Goal: Ask a question: Seek information or help from site administrators or community

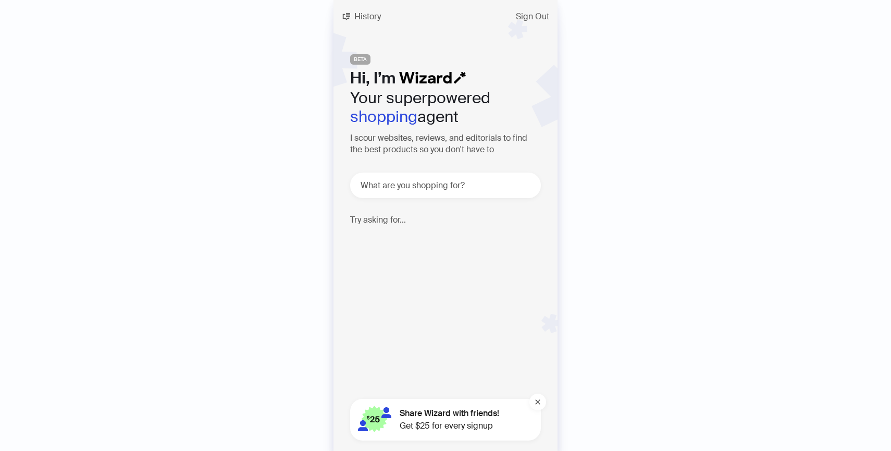
scroll to position [0, 995]
click at [418, 182] on textarea at bounding box center [449, 185] width 182 height 13
type textarea "**********"
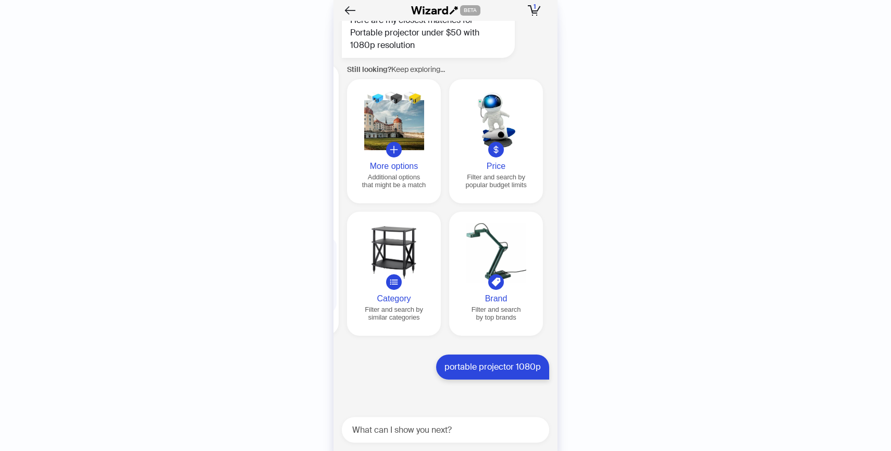
scroll to position [4242, 0]
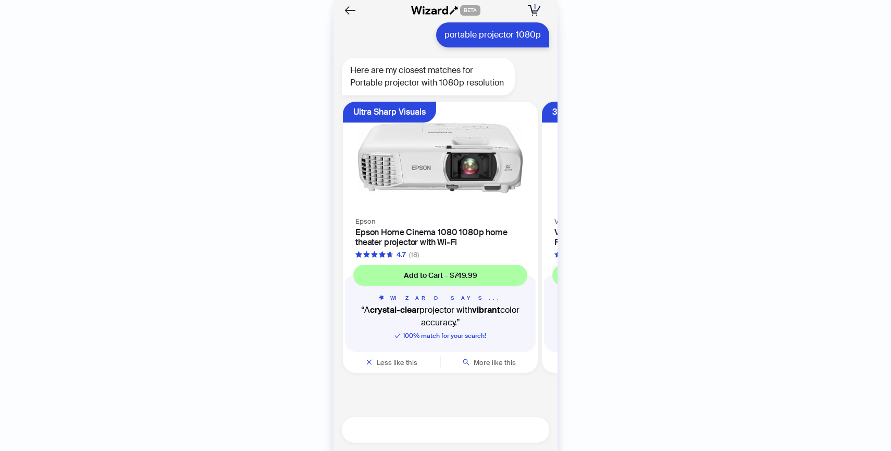
click at [438, 433] on textarea at bounding box center [449, 429] width 199 height 13
type textarea "*********"
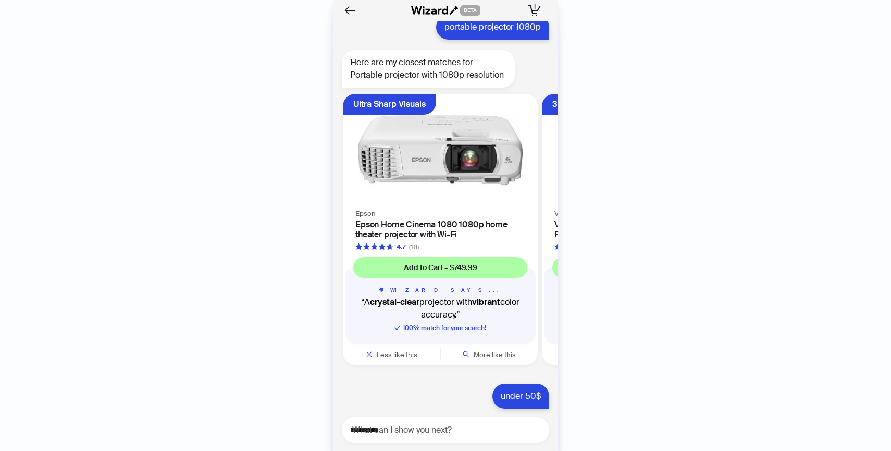
scroll to position [4250, 0]
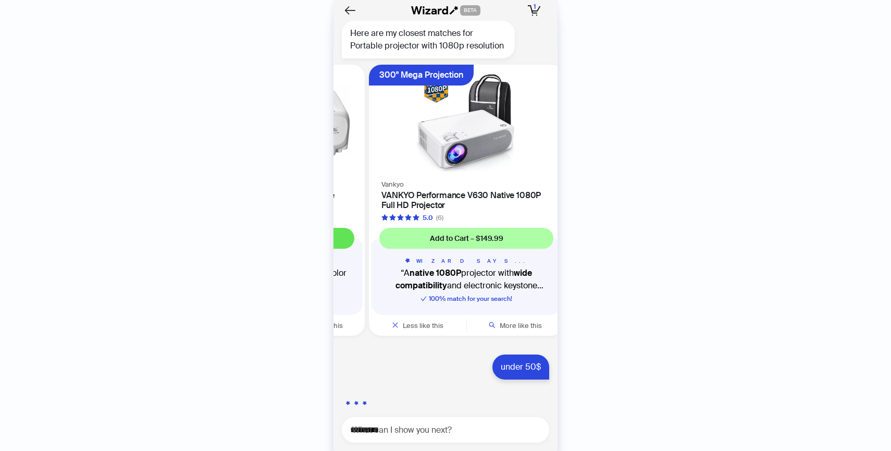
scroll to position [4279, 0]
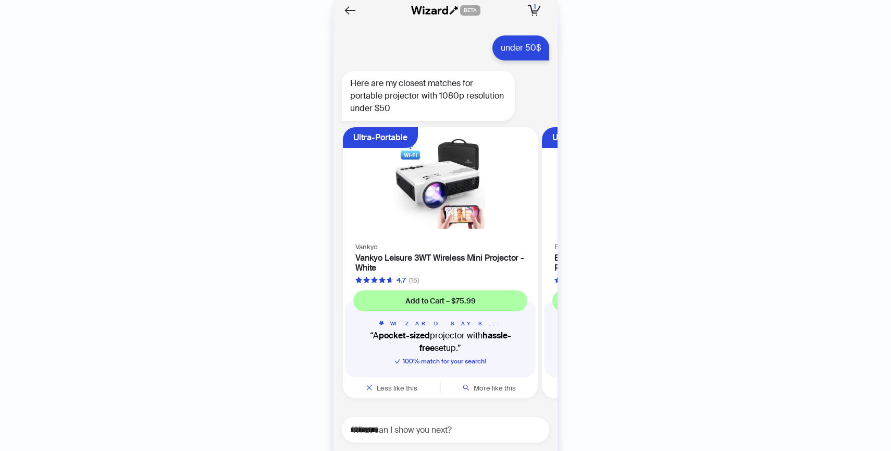
scroll to position [4598, 0]
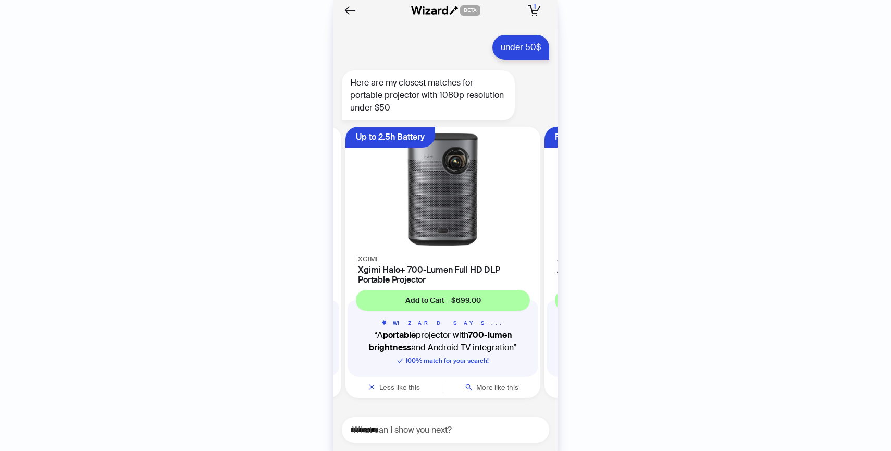
scroll to position [0, 713]
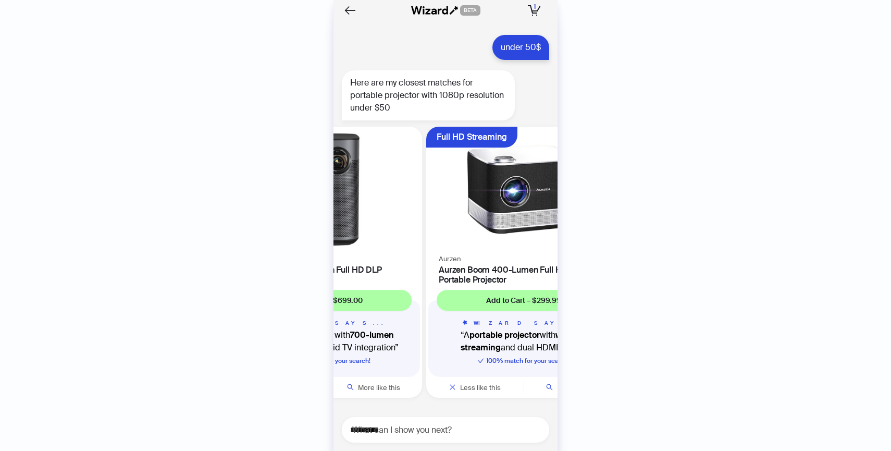
scroll to position [4599, 0]
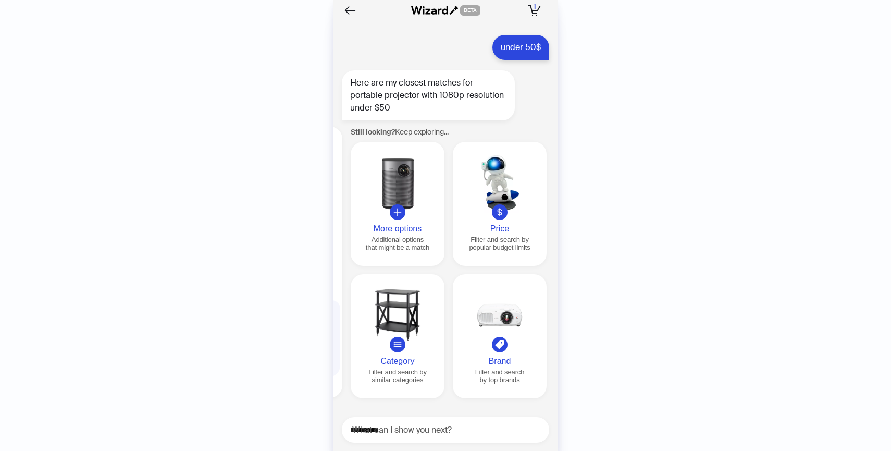
scroll to position [0, 1194]
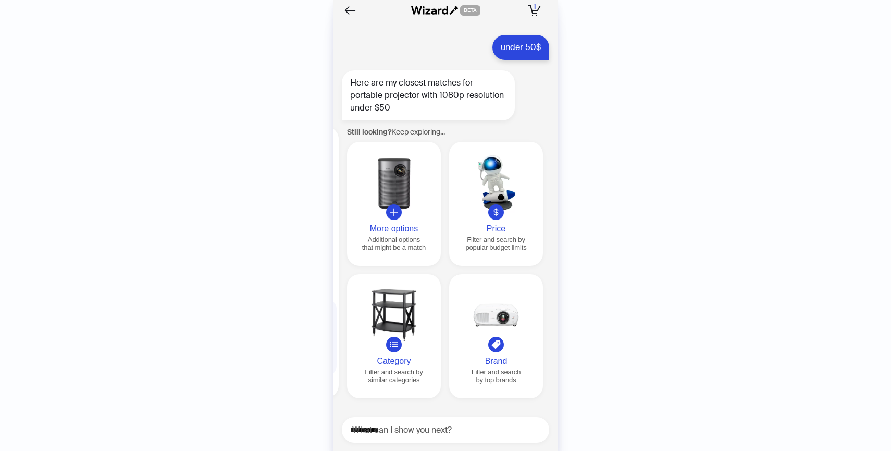
click at [517, 210] on div at bounding box center [495, 183] width 85 height 60
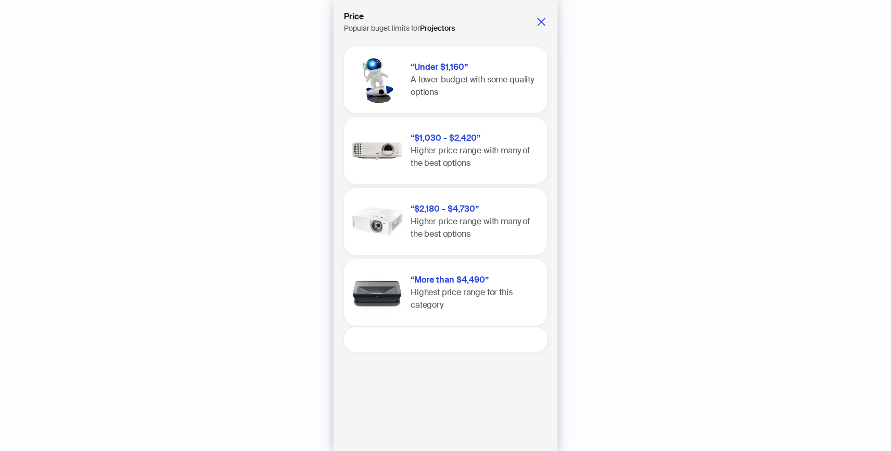
click at [454, 339] on textarea at bounding box center [449, 339] width 195 height 13
type textarea "**"
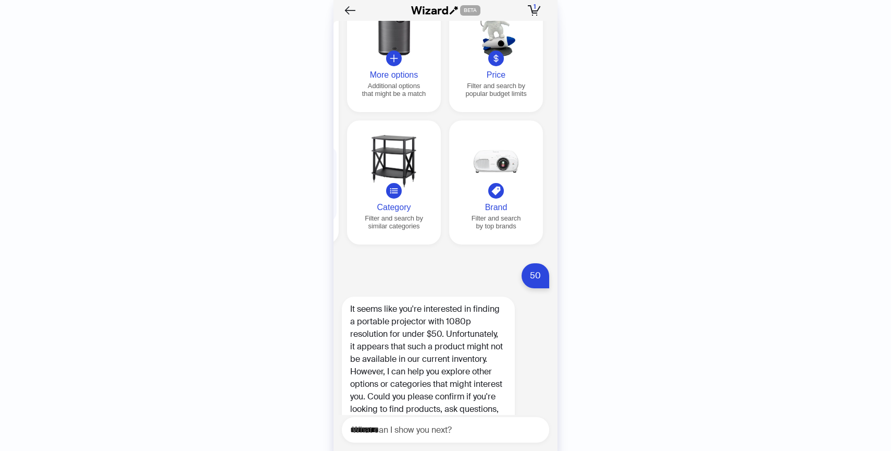
scroll to position [4790, 0]
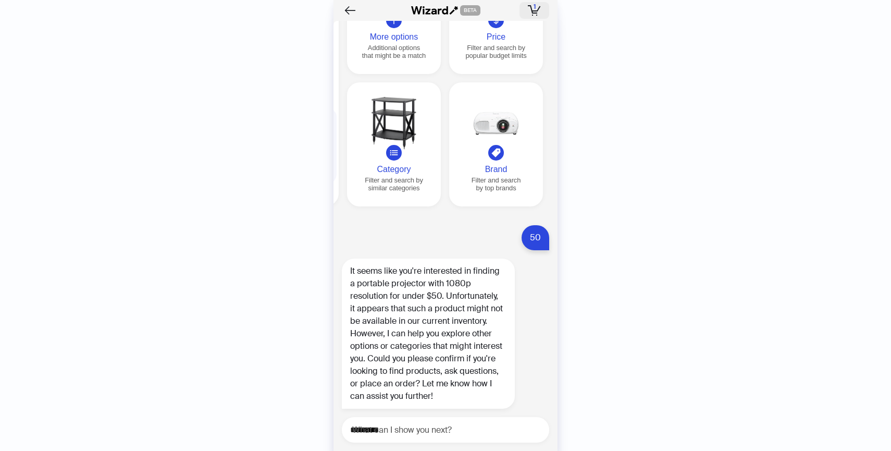
click at [537, 7] on icon "button" at bounding box center [534, 10] width 13 height 10
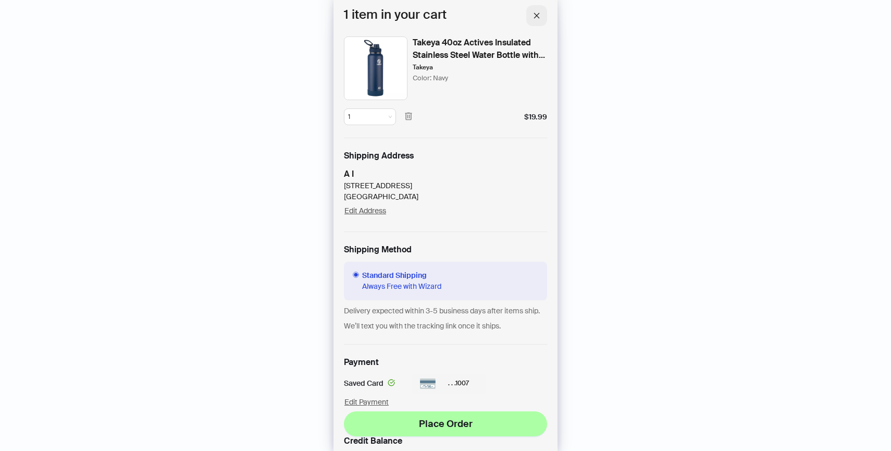
click at [537, 7] on button "button" at bounding box center [536, 15] width 21 height 21
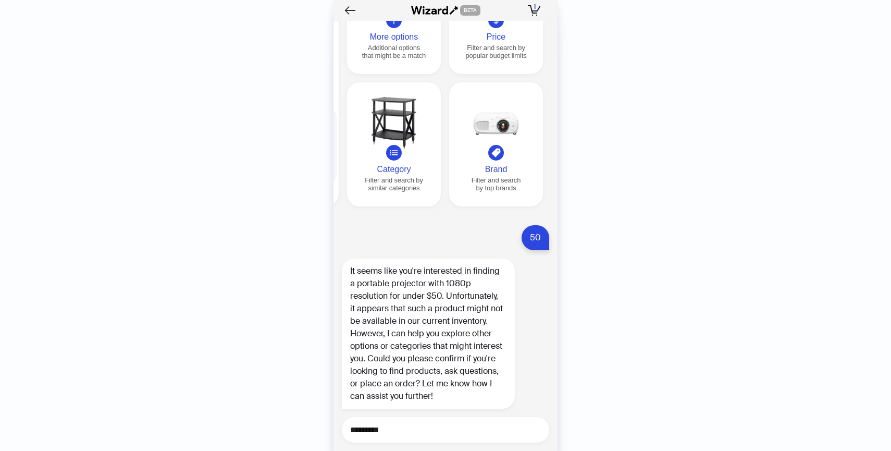
click at [458, 434] on textarea "*********" at bounding box center [449, 429] width 199 height 13
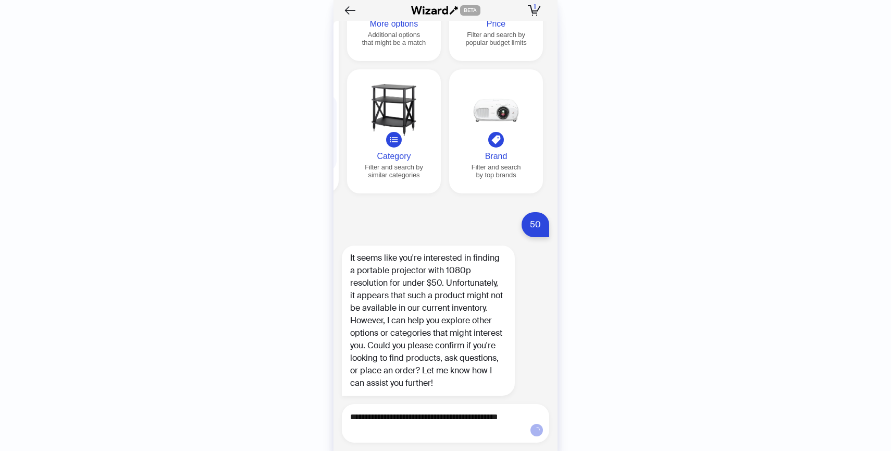
type textarea "**********"
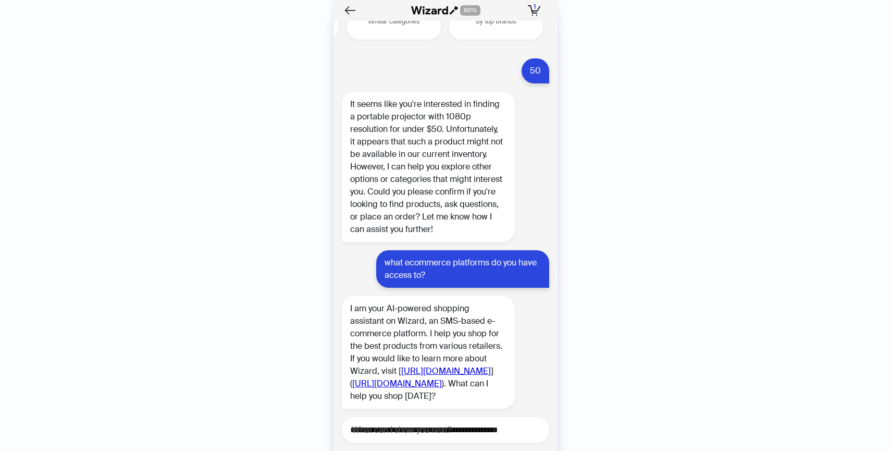
scroll to position [4957, 0]
click at [435, 372] on link "[URL][DOMAIN_NAME]" at bounding box center [446, 370] width 90 height 11
click at [426, 426] on textarea at bounding box center [449, 429] width 199 height 13
type textarea "**********"
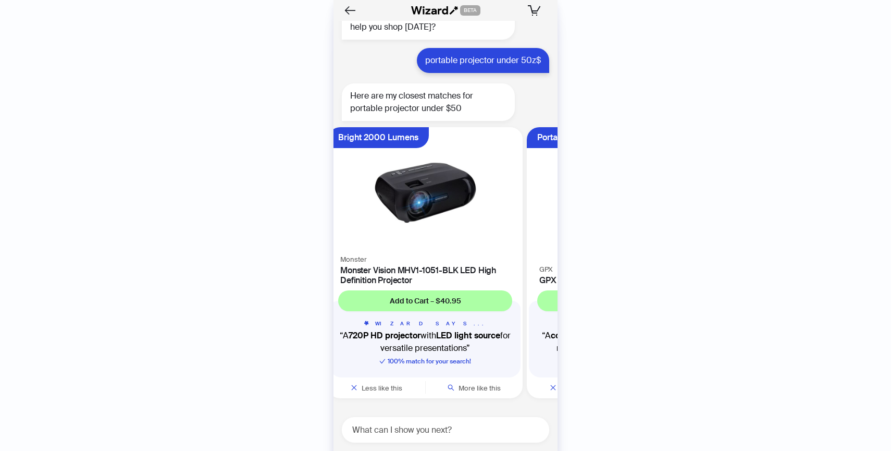
scroll to position [0, 16]
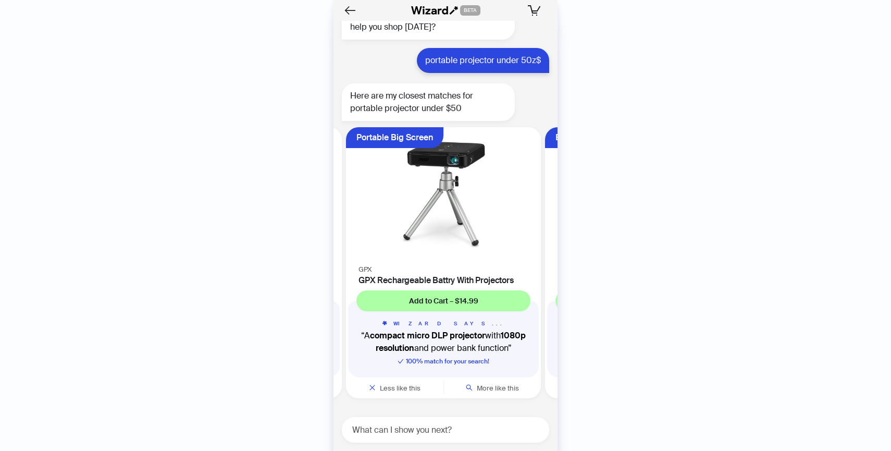
scroll to position [0, 196]
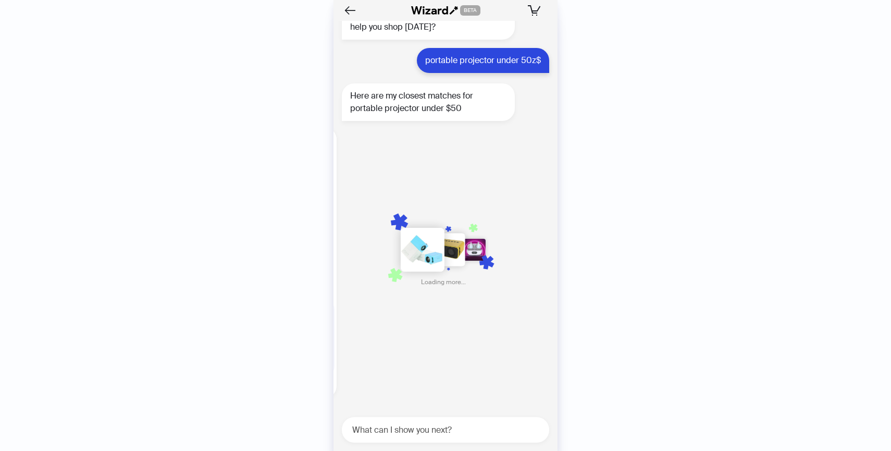
scroll to position [0, 605]
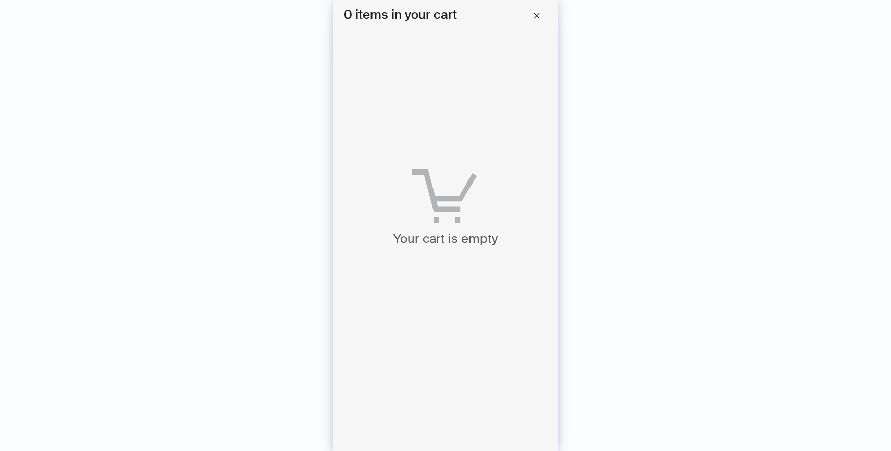
scroll to position [3050, 0]
click at [541, 7] on button "button" at bounding box center [536, 15] width 21 height 21
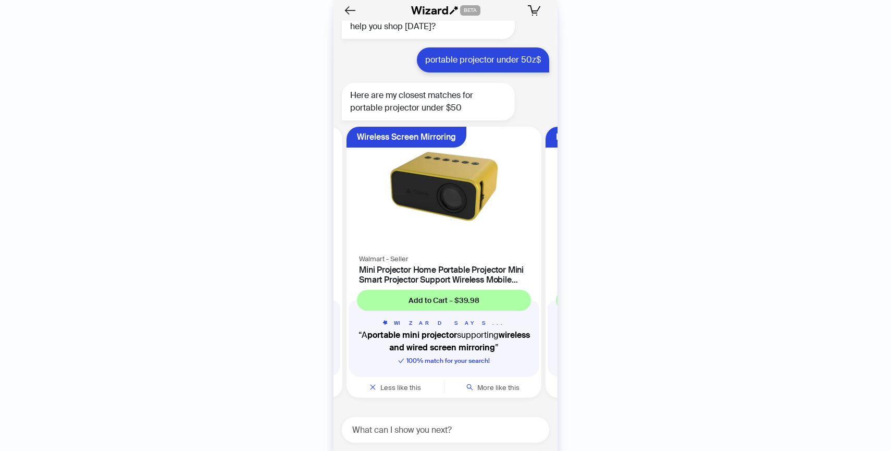
scroll to position [0, 793]
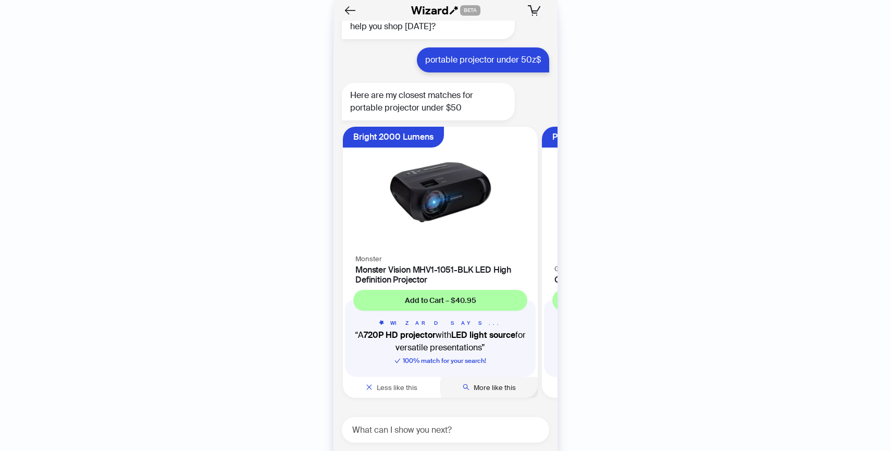
click at [504, 385] on span "More like this" at bounding box center [494, 387] width 42 height 9
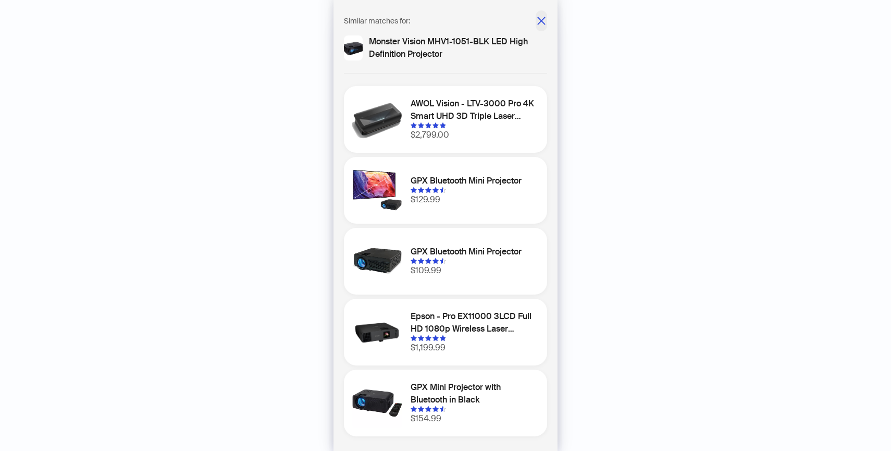
click at [541, 19] on icon "close" at bounding box center [541, 21] width 10 height 10
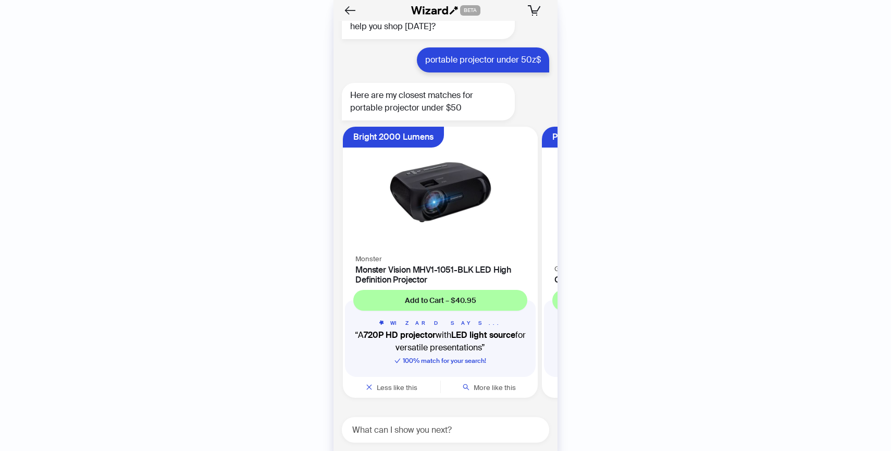
click at [415, 266] on h4 "Monster Vision MHV1-1051-BLK LED High Definition Projector" at bounding box center [440, 275] width 170 height 20
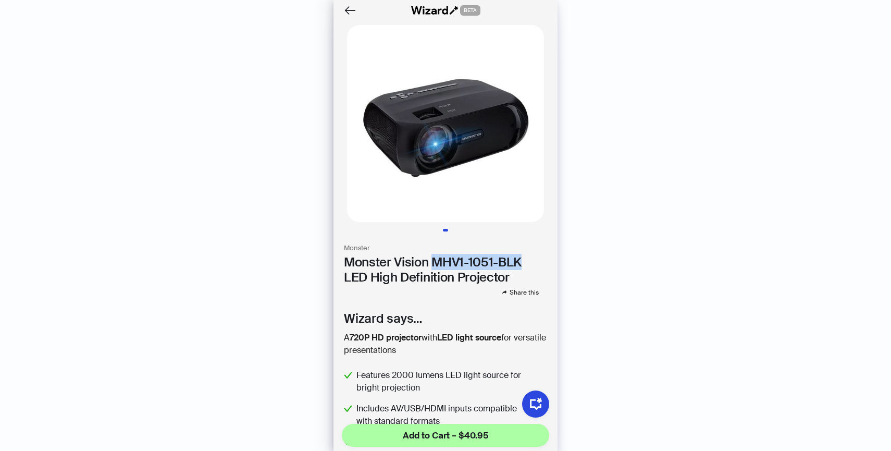
drag, startPoint x: 434, startPoint y: 258, endPoint x: 528, endPoint y: 263, distance: 93.4
click at [528, 263] on h1 "Monster Vision MHV1-1051-BLK LED High Definition Projector" at bounding box center [445, 270] width 203 height 30
copy h1 "MHV1-1051-BLK"
click at [347, 10] on icon "Back" at bounding box center [349, 10] width 11 height 9
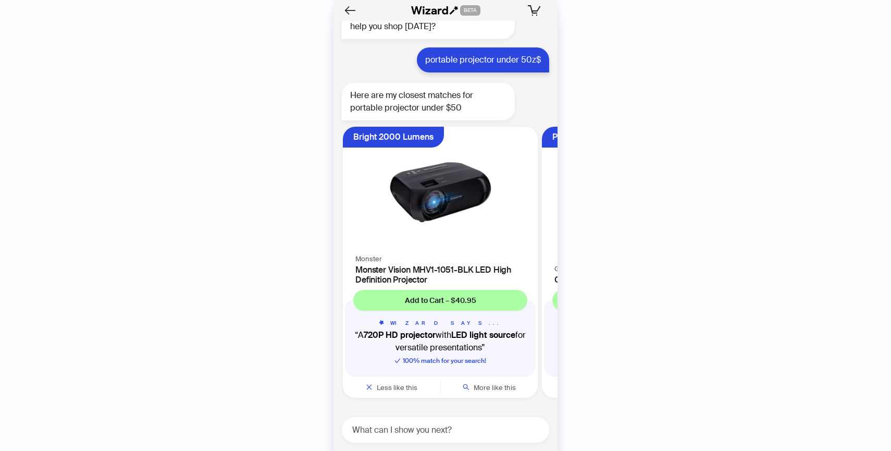
click at [408, 421] on div "What can I show you next?" at bounding box center [445, 430] width 207 height 26
click at [410, 432] on textarea at bounding box center [449, 429] width 199 height 13
paste textarea "**********"
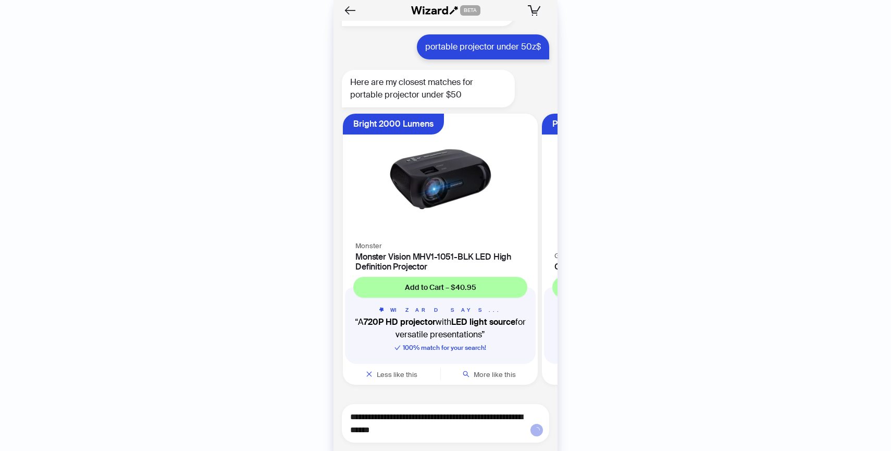
type textarea "**********"
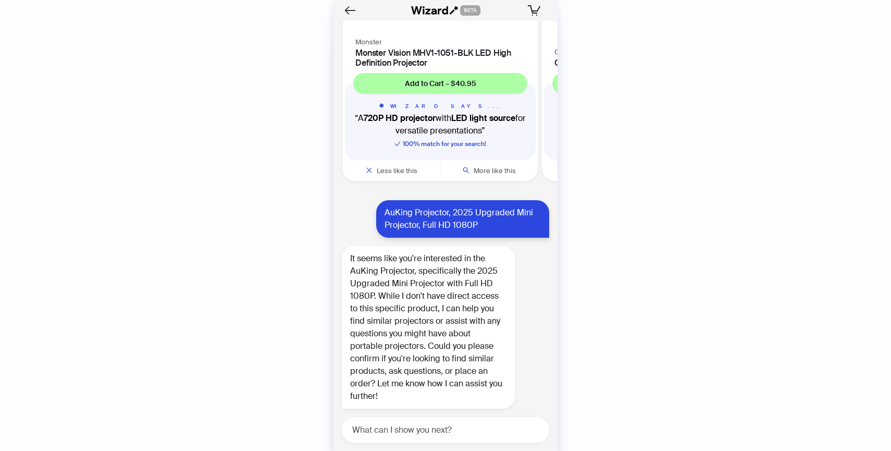
scroll to position [3267, 0]
